Goal: Transaction & Acquisition: Book appointment/travel/reservation

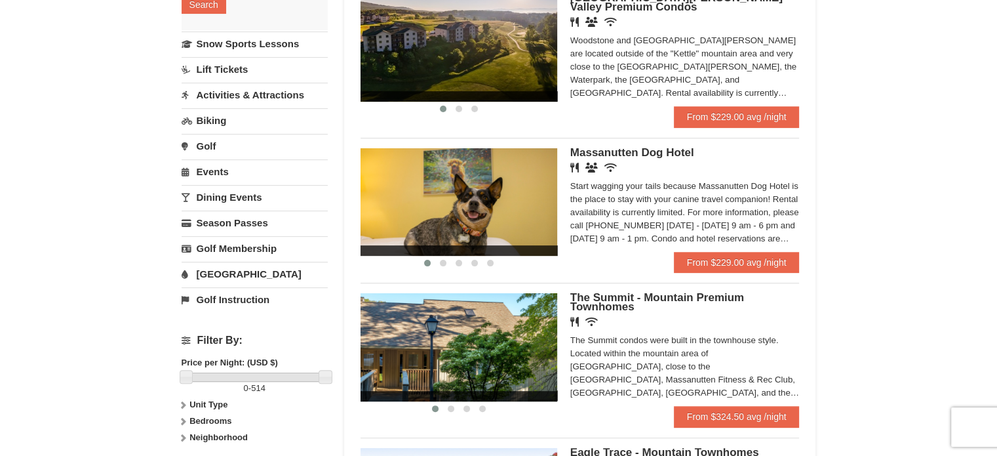
scroll to position [306, 0]
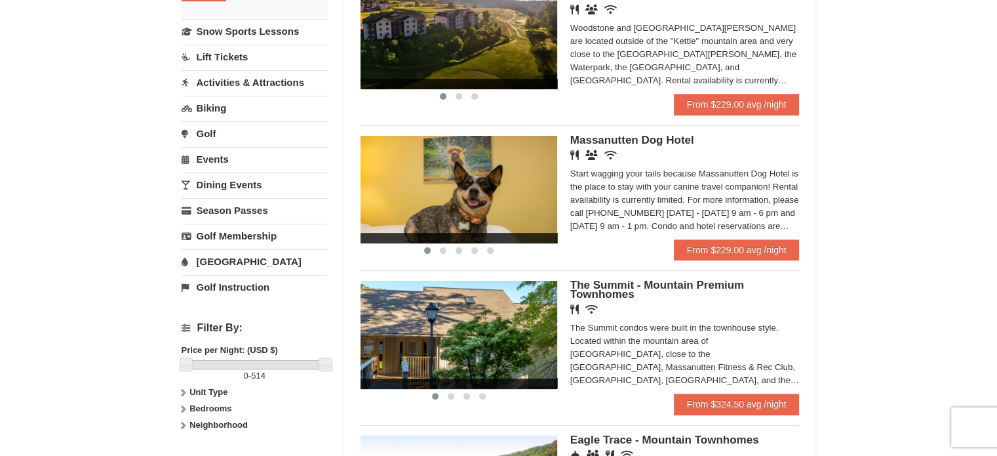
click at [186, 322] on h4 "Filter By:" at bounding box center [255, 328] width 146 height 12
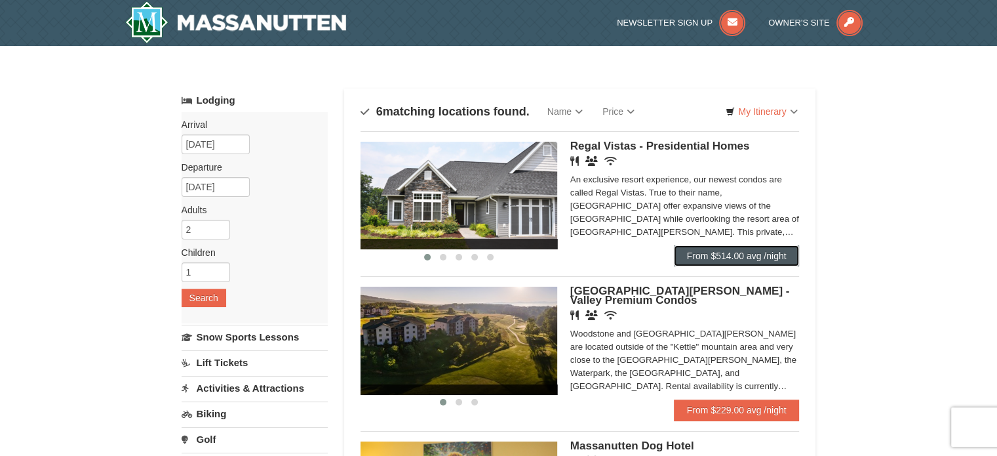
click at [759, 262] on link "From $514.00 avg /night" at bounding box center [737, 255] width 126 height 21
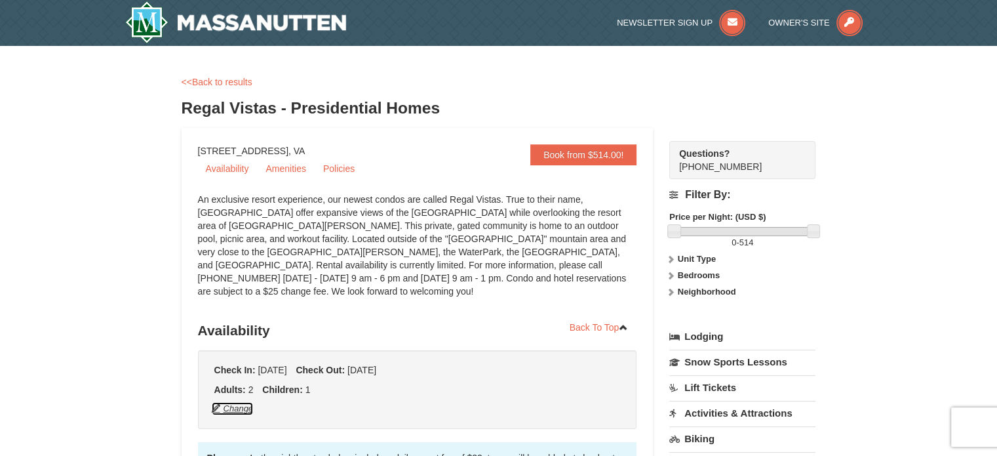
click at [241, 401] on button "Change" at bounding box center [232, 408] width 43 height 14
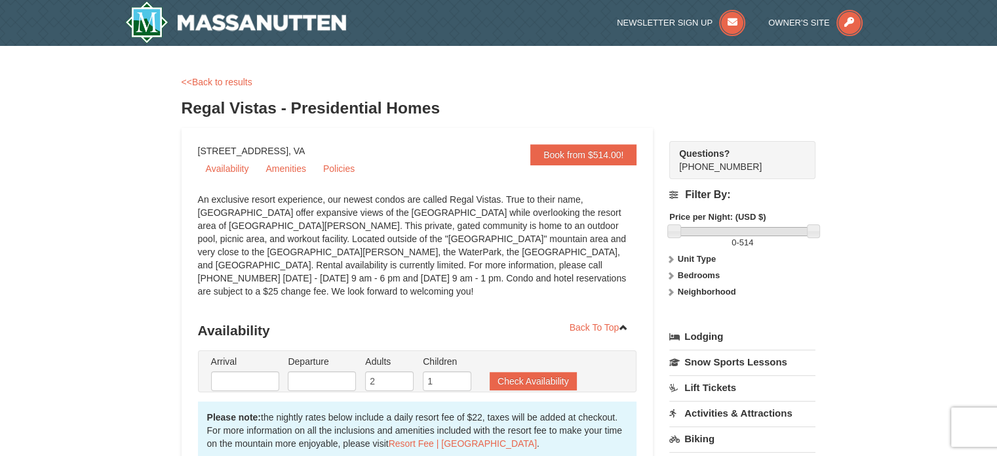
type input "[DATE]"
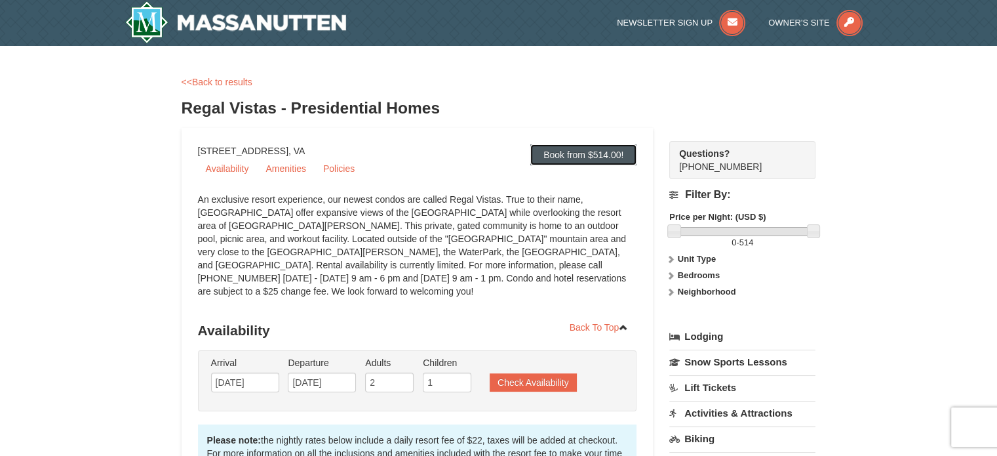
click at [600, 157] on link "Book from $514.00!" at bounding box center [583, 154] width 106 height 21
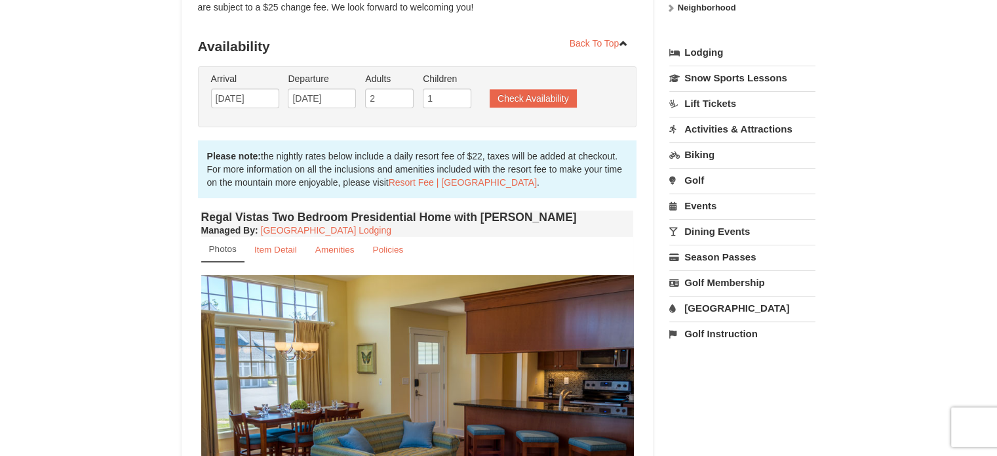
scroll to position [304, 0]
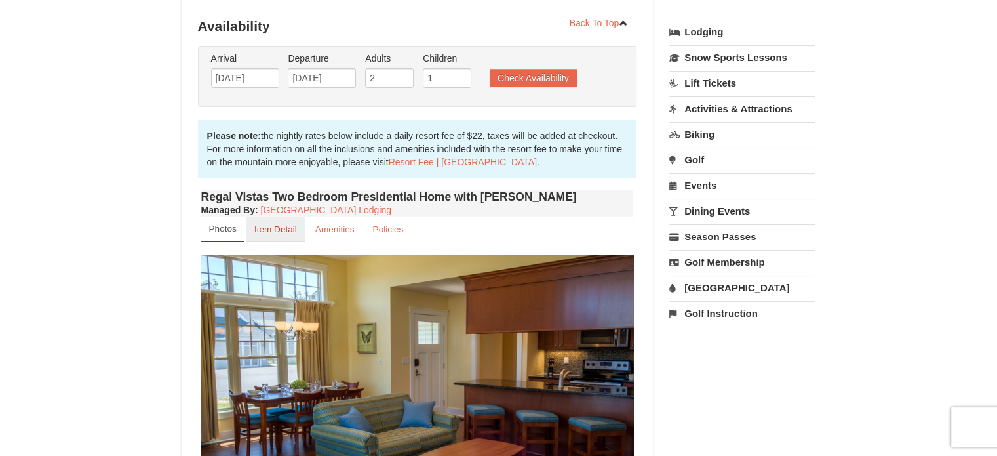
click at [272, 224] on small "Item Detail" at bounding box center [275, 229] width 43 height 10
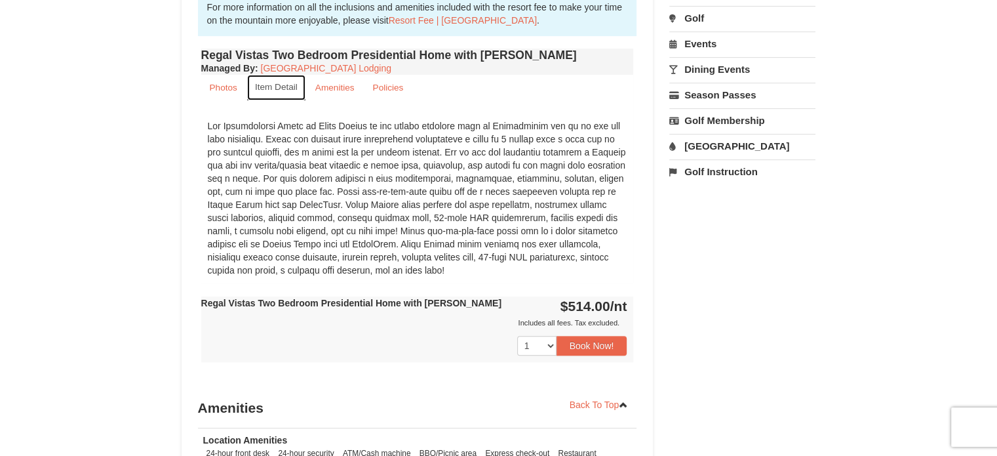
scroll to position [488, 0]
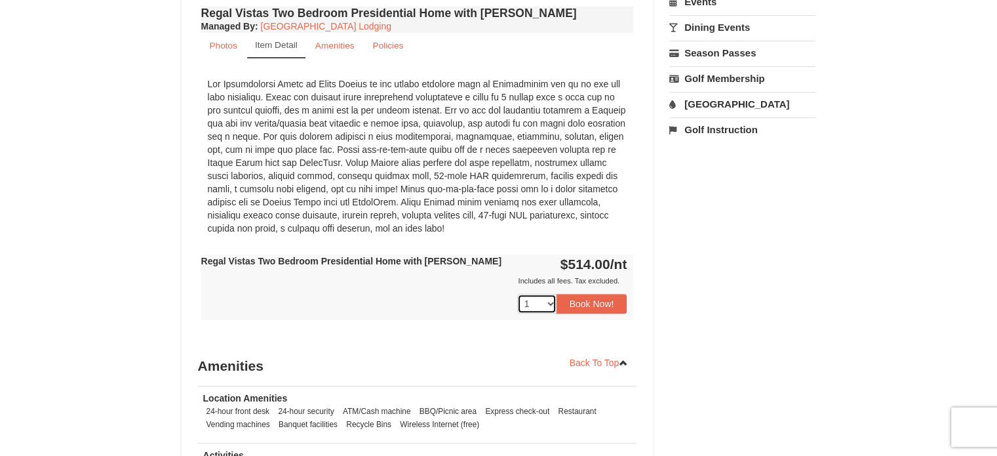
click at [551, 294] on select "1 2 3 4 5 6 7 8 9 10 11 12 13 14" at bounding box center [536, 304] width 39 height 20
select select "2"
click at [517, 294] on select "1 2 3 4 5 6 7 8 9 10 11 12 13 14" at bounding box center [536, 304] width 39 height 20
click at [581, 294] on button "Book Now!" at bounding box center [592, 304] width 71 height 20
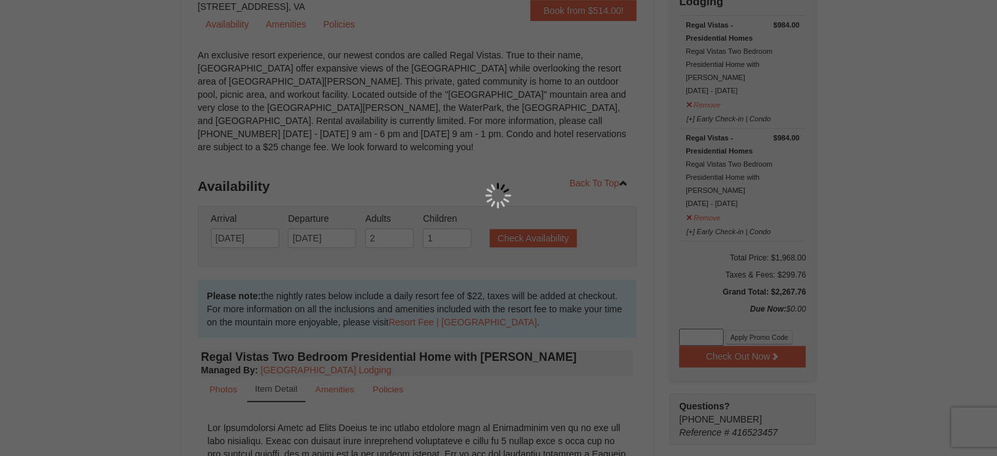
scroll to position [128, 0]
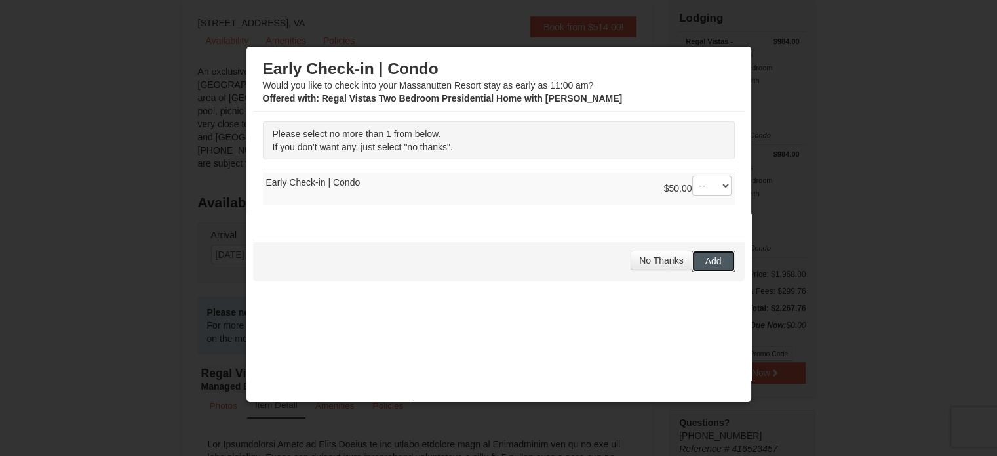
click at [705, 264] on span "Add" at bounding box center [713, 261] width 16 height 10
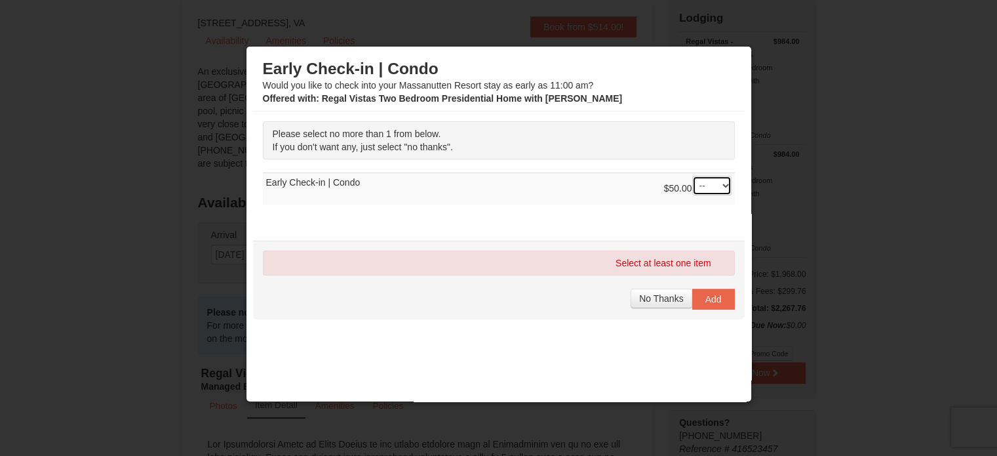
click at [714, 186] on select "-- 01" at bounding box center [711, 186] width 39 height 20
select select "1"
click at [692, 176] on select "-- 01" at bounding box center [711, 186] width 39 height 20
click at [705, 294] on span "Add" at bounding box center [713, 299] width 16 height 10
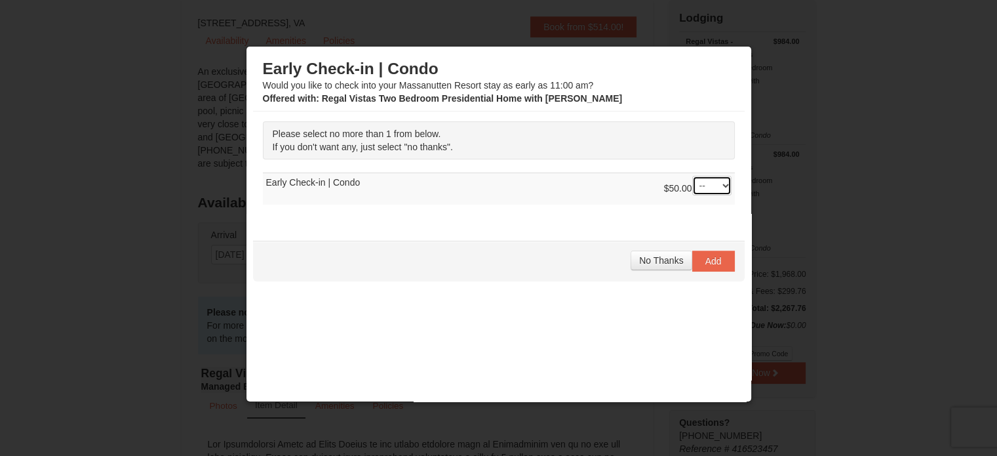
click at [715, 182] on select "-- 01" at bounding box center [711, 186] width 39 height 20
select select "1"
click at [692, 176] on select "-- 01" at bounding box center [711, 186] width 39 height 20
click at [705, 256] on span "Add" at bounding box center [713, 261] width 16 height 10
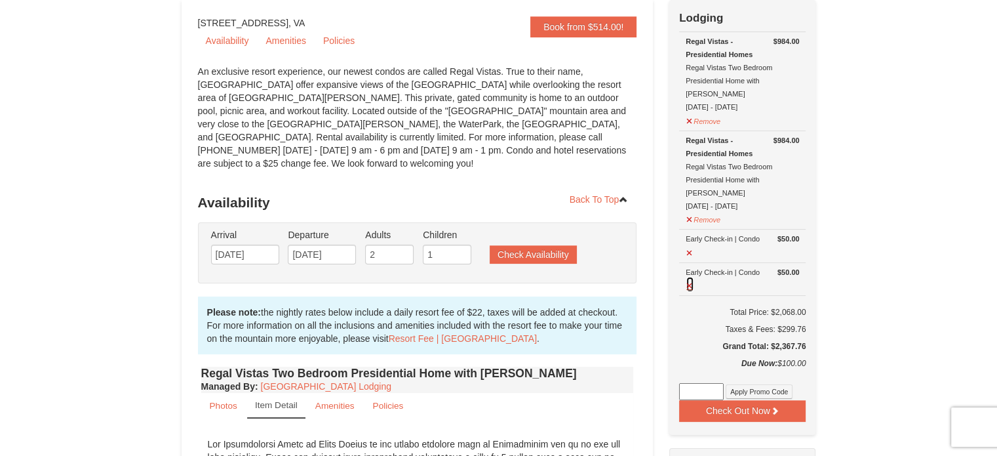
click at [687, 276] on button at bounding box center [690, 284] width 9 height 16
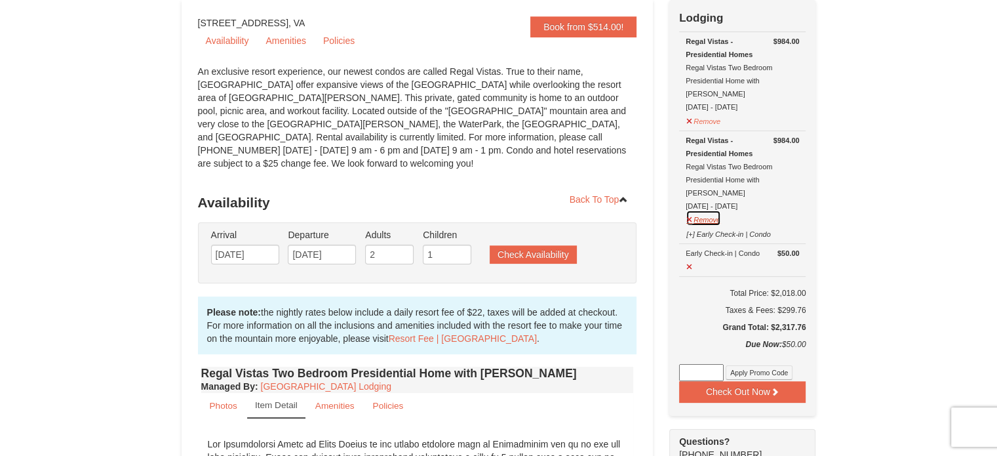
click at [688, 210] on button "Remove" at bounding box center [703, 218] width 35 height 16
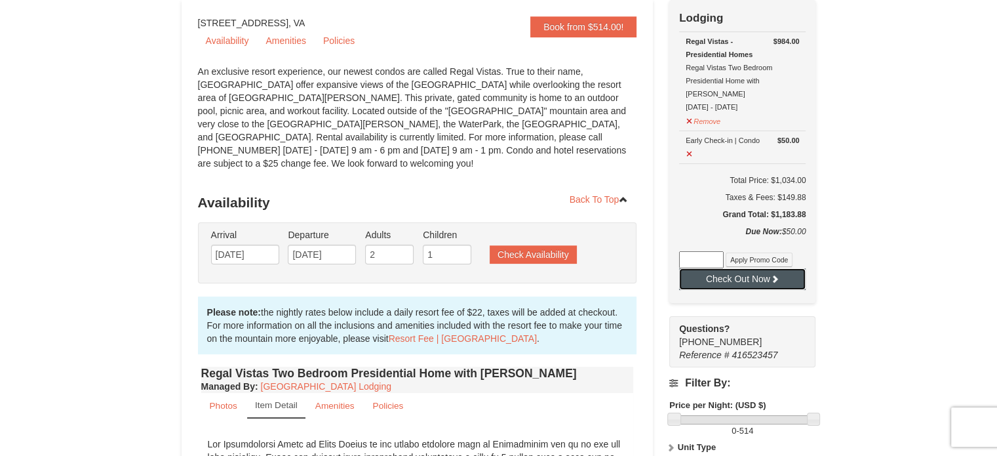
click at [758, 268] on button "Check Out Now" at bounding box center [742, 278] width 127 height 21
